Goal: Check status: Check status

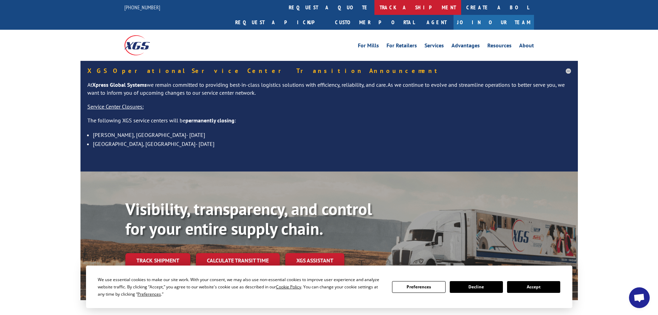
click at [375, 6] on link "track a shipment" at bounding box center [418, 7] width 87 height 15
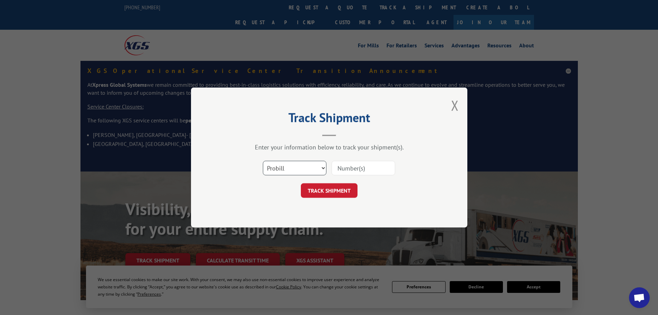
click at [324, 167] on select "Select category... Probill BOL PO" at bounding box center [295, 168] width 64 height 15
select select "bol"
click at [263, 161] on select "Select category... Probill BOL PO" at bounding box center [295, 168] width 64 height 15
paste input "5090271"
type input "5090271"
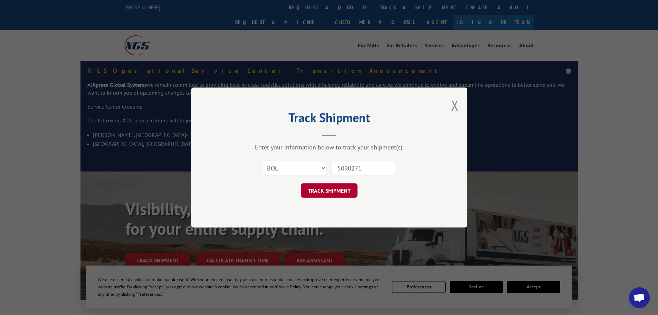
click at [330, 189] on button "TRACK SHIPMENT" at bounding box center [329, 190] width 57 height 15
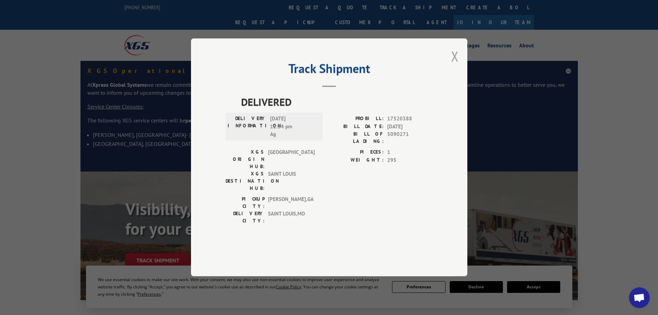
click at [453, 65] on button "Close modal" at bounding box center [455, 56] width 8 height 18
